Goal: Task Accomplishment & Management: Manage account settings

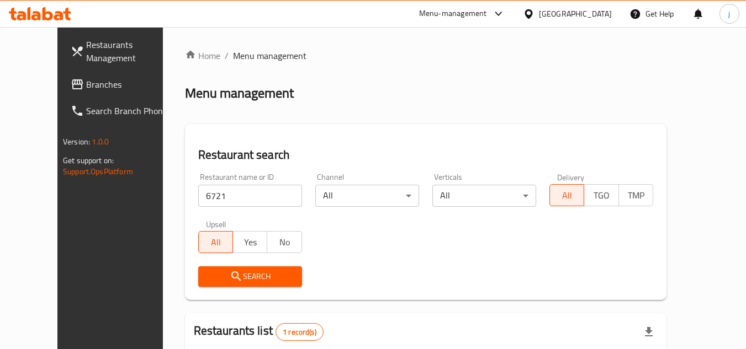
click at [594, 14] on div "[GEOGRAPHIC_DATA]" at bounding box center [575, 14] width 73 height 12
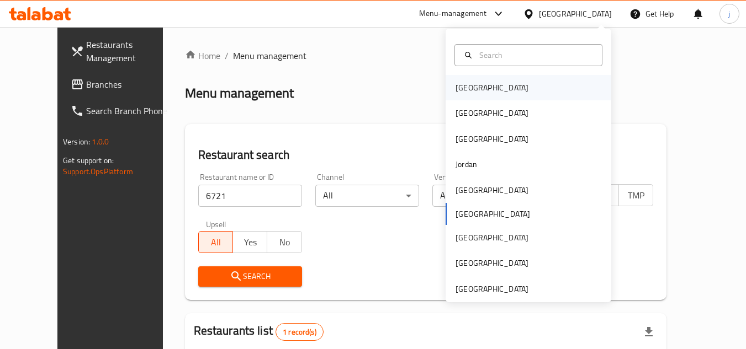
click at [463, 92] on div "[GEOGRAPHIC_DATA]" at bounding box center [491, 88] width 73 height 12
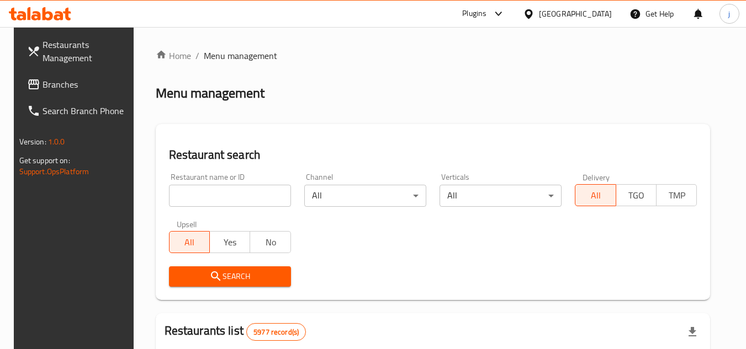
click at [58, 83] on span "Branches" at bounding box center [85, 84] width 87 height 13
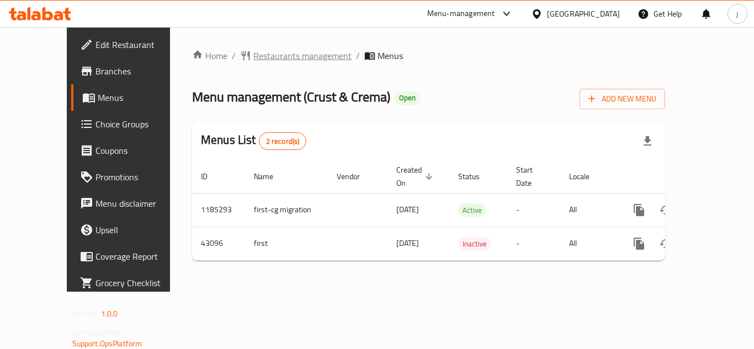
click at [253, 54] on span "Restaurants management" at bounding box center [302, 55] width 98 height 13
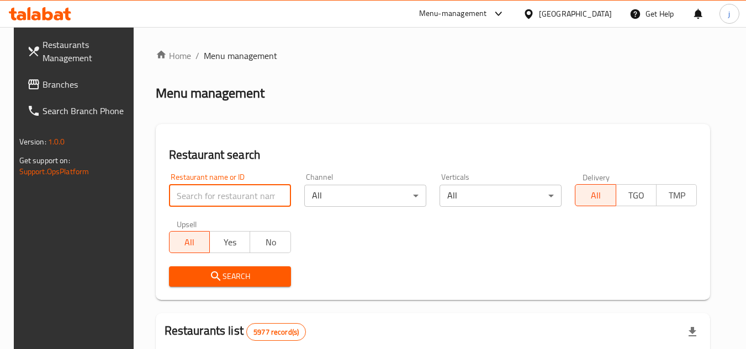
click at [224, 193] on input "search" at bounding box center [230, 196] width 122 height 22
paste input "22317"
type input "22317"
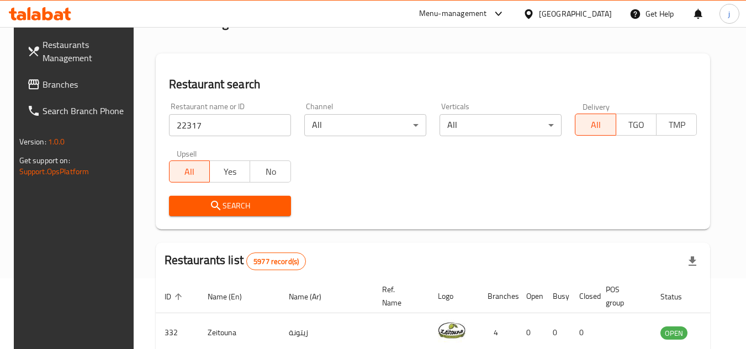
scroll to position [166, 0]
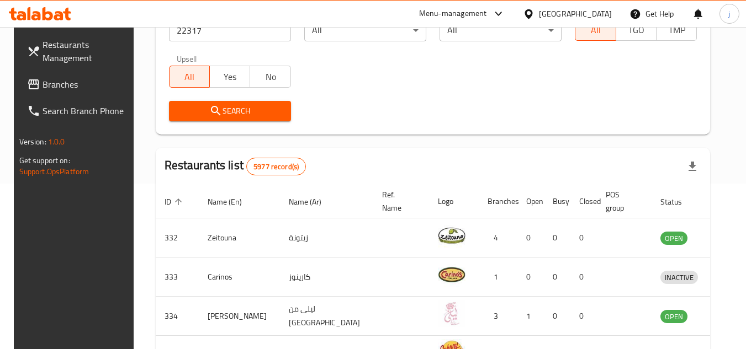
click at [225, 115] on span "Search" at bounding box center [230, 111] width 104 height 14
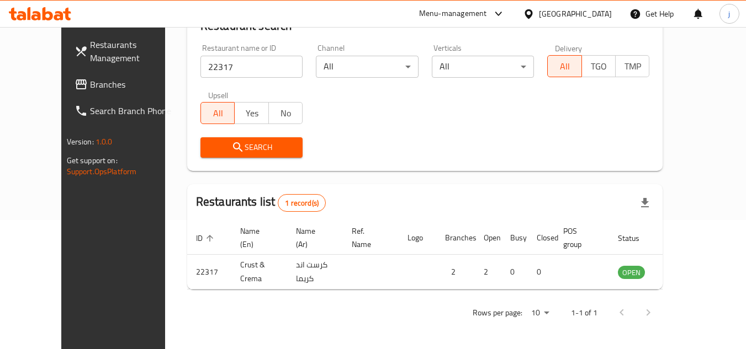
scroll to position [134, 0]
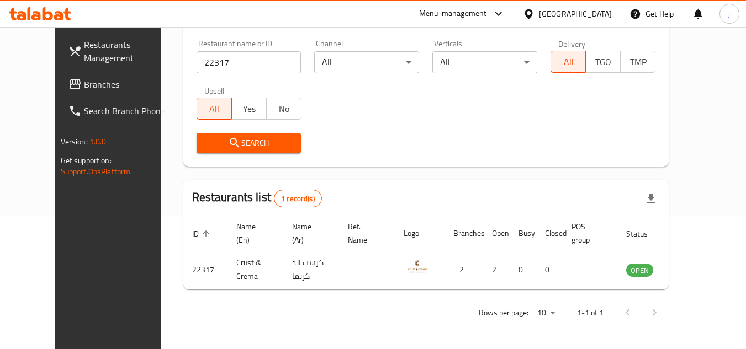
click at [534, 19] on icon at bounding box center [529, 14] width 12 height 12
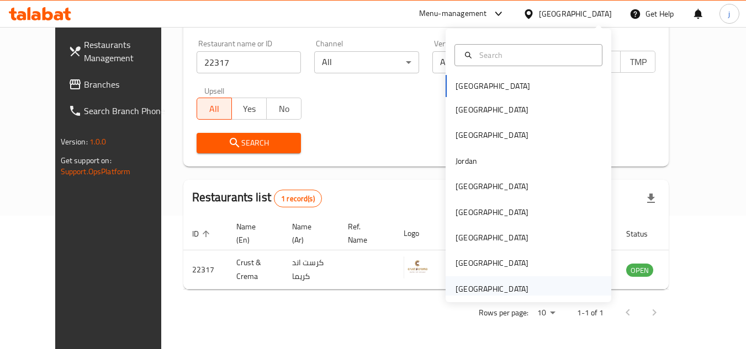
click at [474, 286] on div "[GEOGRAPHIC_DATA]" at bounding box center [491, 289] width 73 height 12
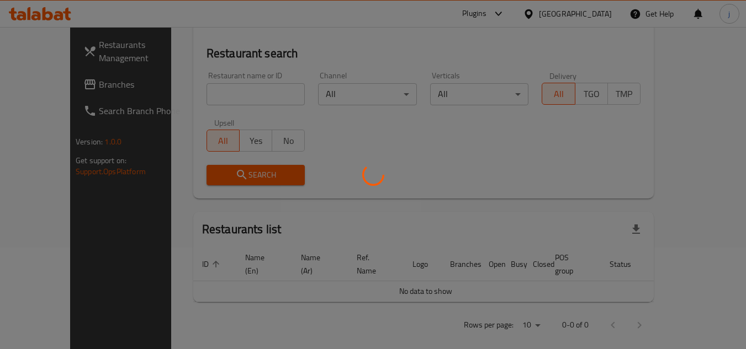
scroll to position [134, 0]
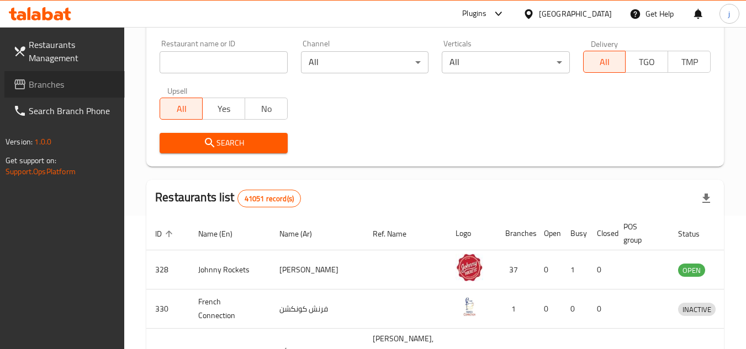
click at [64, 81] on span "Branches" at bounding box center [72, 84] width 87 height 13
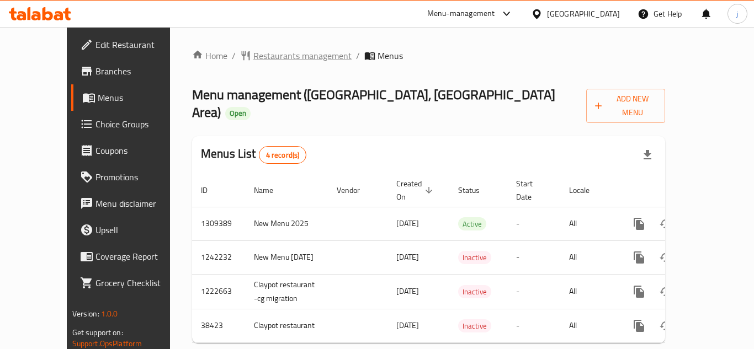
click at [272, 61] on span "Restaurants management" at bounding box center [302, 55] width 98 height 13
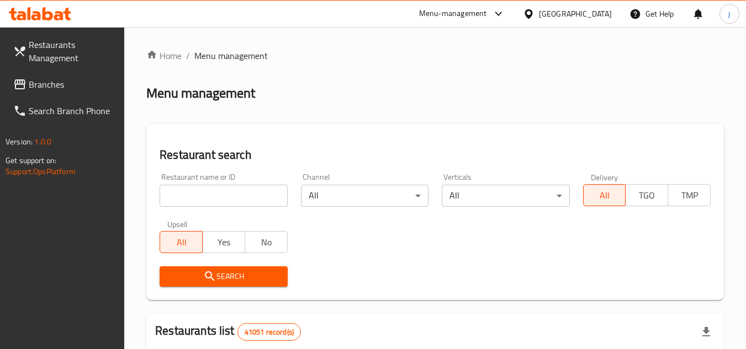
click at [240, 196] on input "search" at bounding box center [223, 196] width 127 height 22
paste input "19021"
type input "19021"
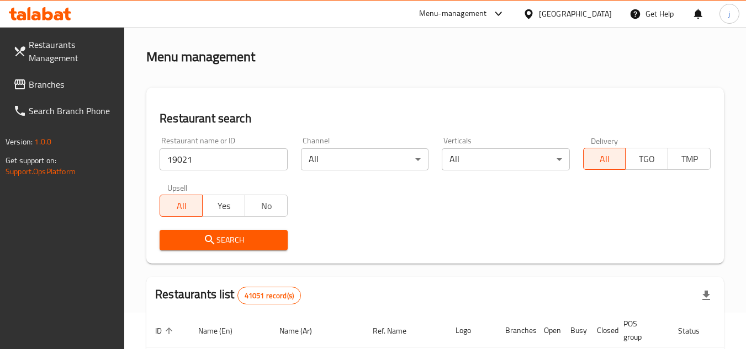
scroll to position [55, 0]
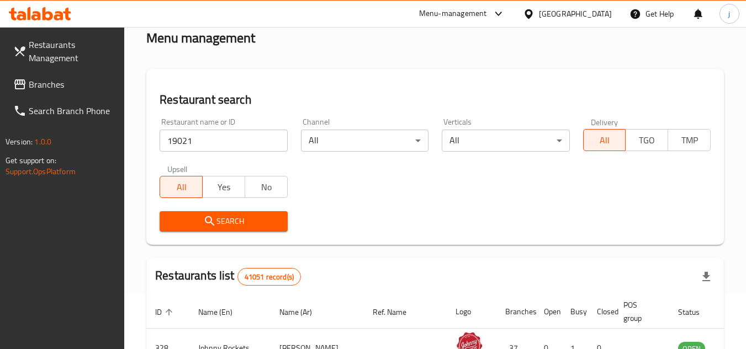
click at [240, 224] on span "Search" at bounding box center [223, 222] width 110 height 14
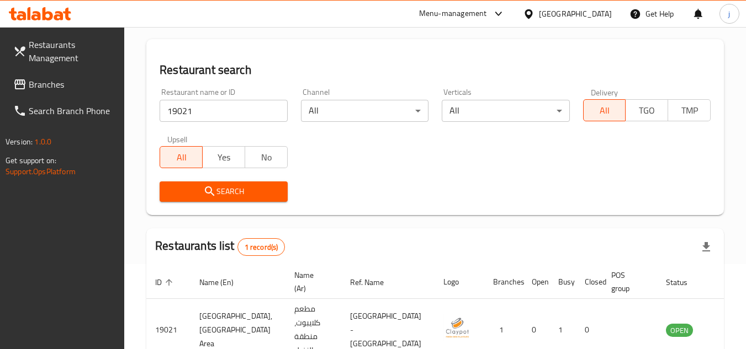
scroll to position [88, 0]
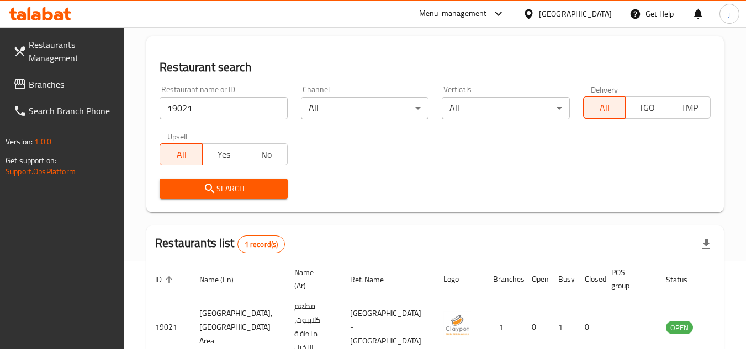
click at [551, 13] on div "[GEOGRAPHIC_DATA]" at bounding box center [575, 14] width 73 height 12
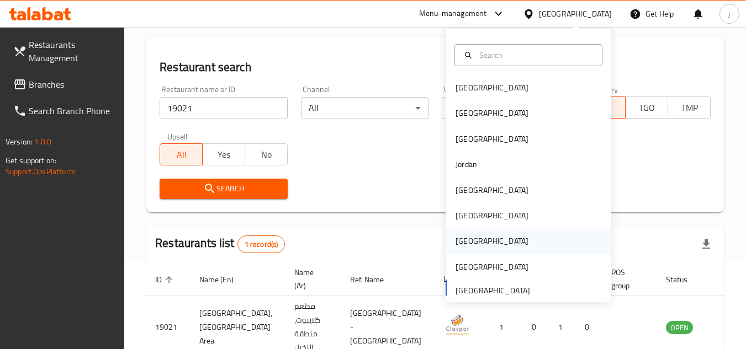
click at [463, 233] on div "Qatar" at bounding box center [492, 240] width 91 height 25
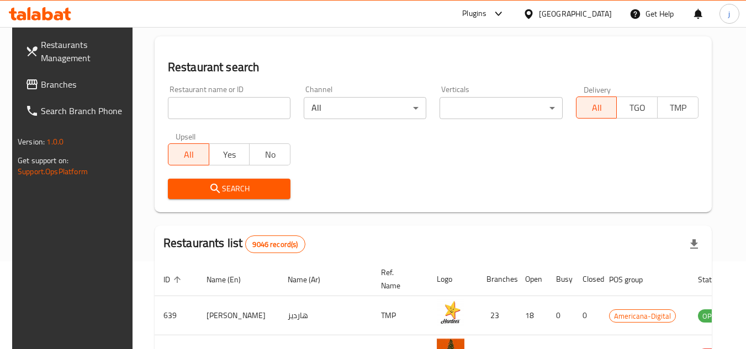
click at [49, 81] on span "Branches" at bounding box center [84, 84] width 87 height 13
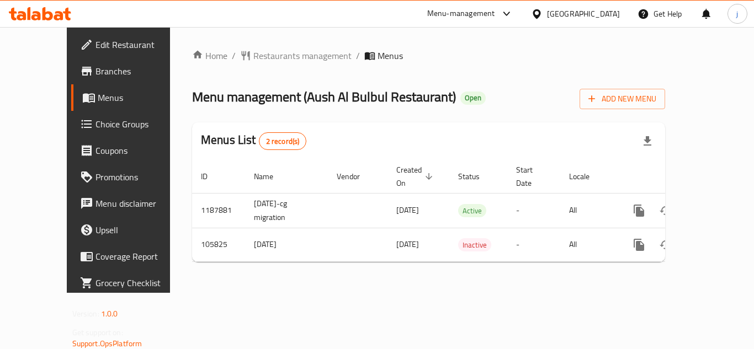
click at [543, 13] on icon at bounding box center [537, 14] width 12 height 12
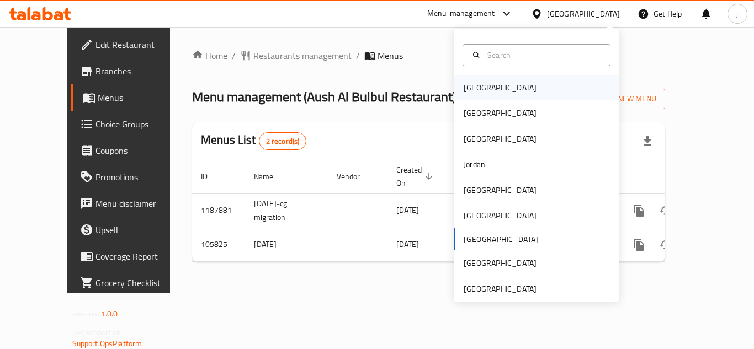
click at [470, 92] on div "[GEOGRAPHIC_DATA]" at bounding box center [500, 88] width 73 height 12
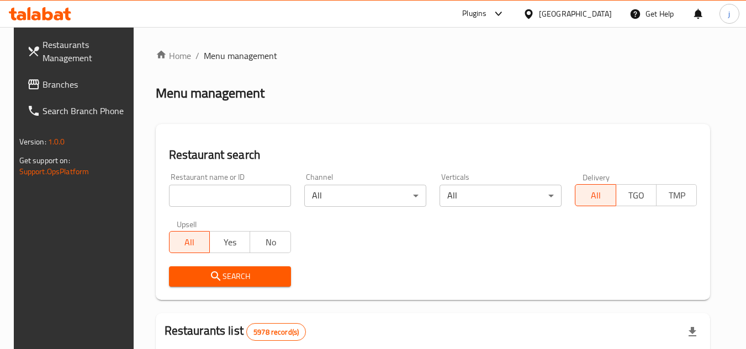
click at [63, 83] on span "Branches" at bounding box center [85, 84] width 87 height 13
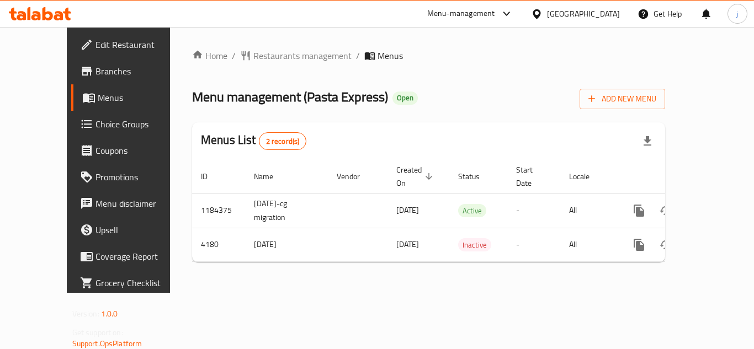
click at [601, 18] on div "Bahrain" at bounding box center [583, 14] width 73 height 12
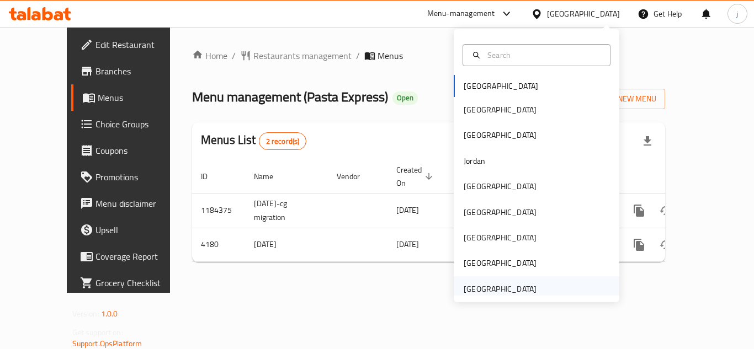
click at [484, 281] on div "[GEOGRAPHIC_DATA]" at bounding box center [500, 289] width 91 height 25
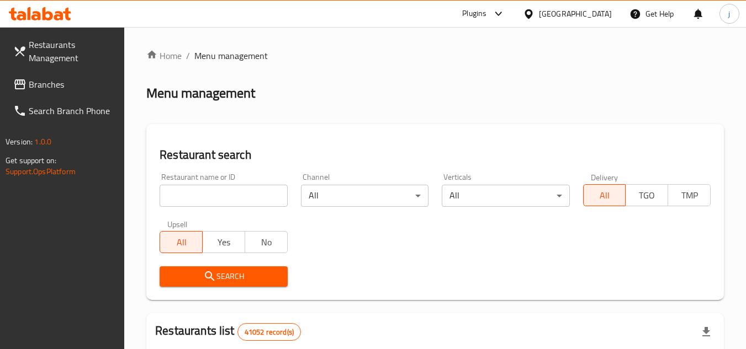
click at [72, 83] on span "Branches" at bounding box center [72, 84] width 87 height 13
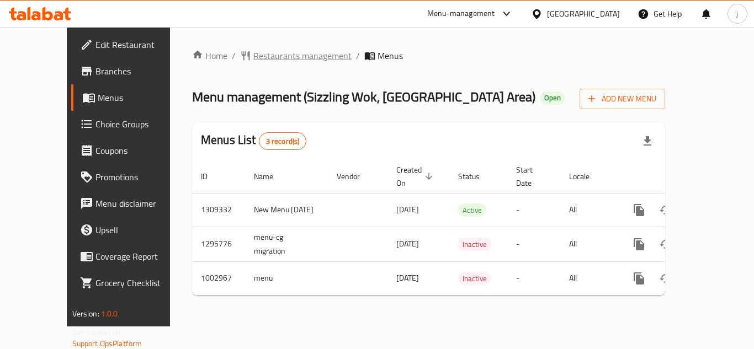
click at [267, 52] on span "Restaurants management" at bounding box center [302, 55] width 98 height 13
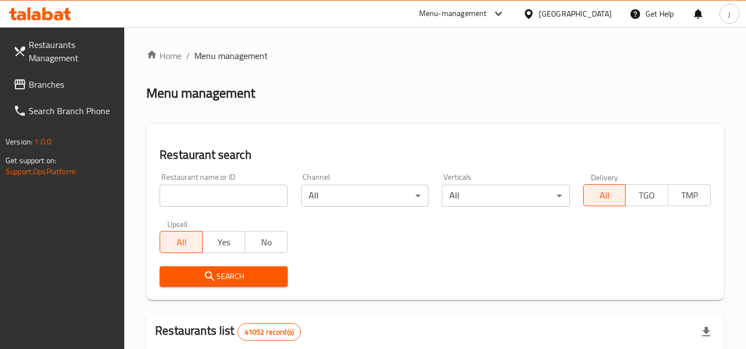
click at [256, 199] on input "search" at bounding box center [223, 196] width 127 height 22
paste input "Bottled still water"
type input "Bottled still water"
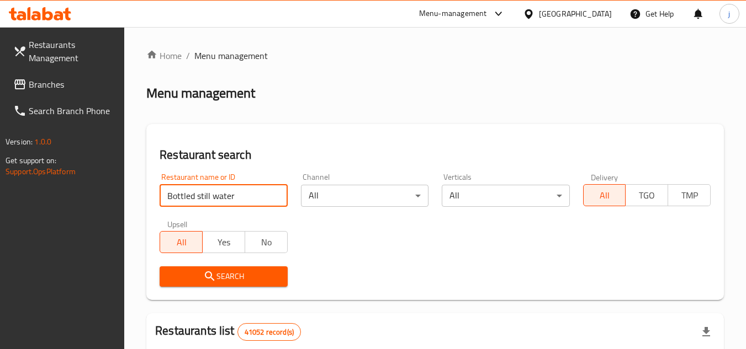
click at [281, 197] on input "Bottled still water" at bounding box center [223, 196] width 127 height 22
click at [277, 197] on input "Bottled still water" at bounding box center [223, 196] width 127 height 22
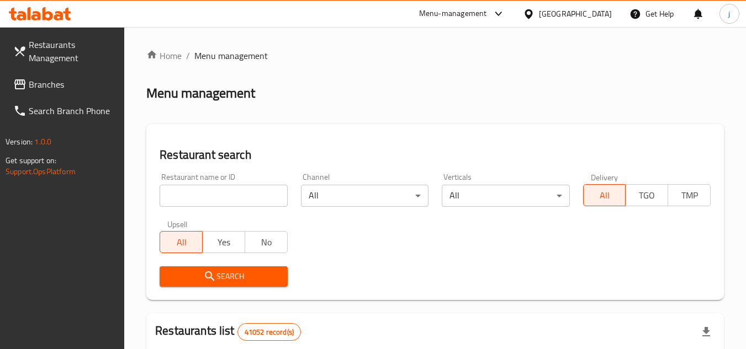
click at [54, 89] on span "Branches" at bounding box center [72, 84] width 87 height 13
